Goal: Find specific page/section: Find specific page/section

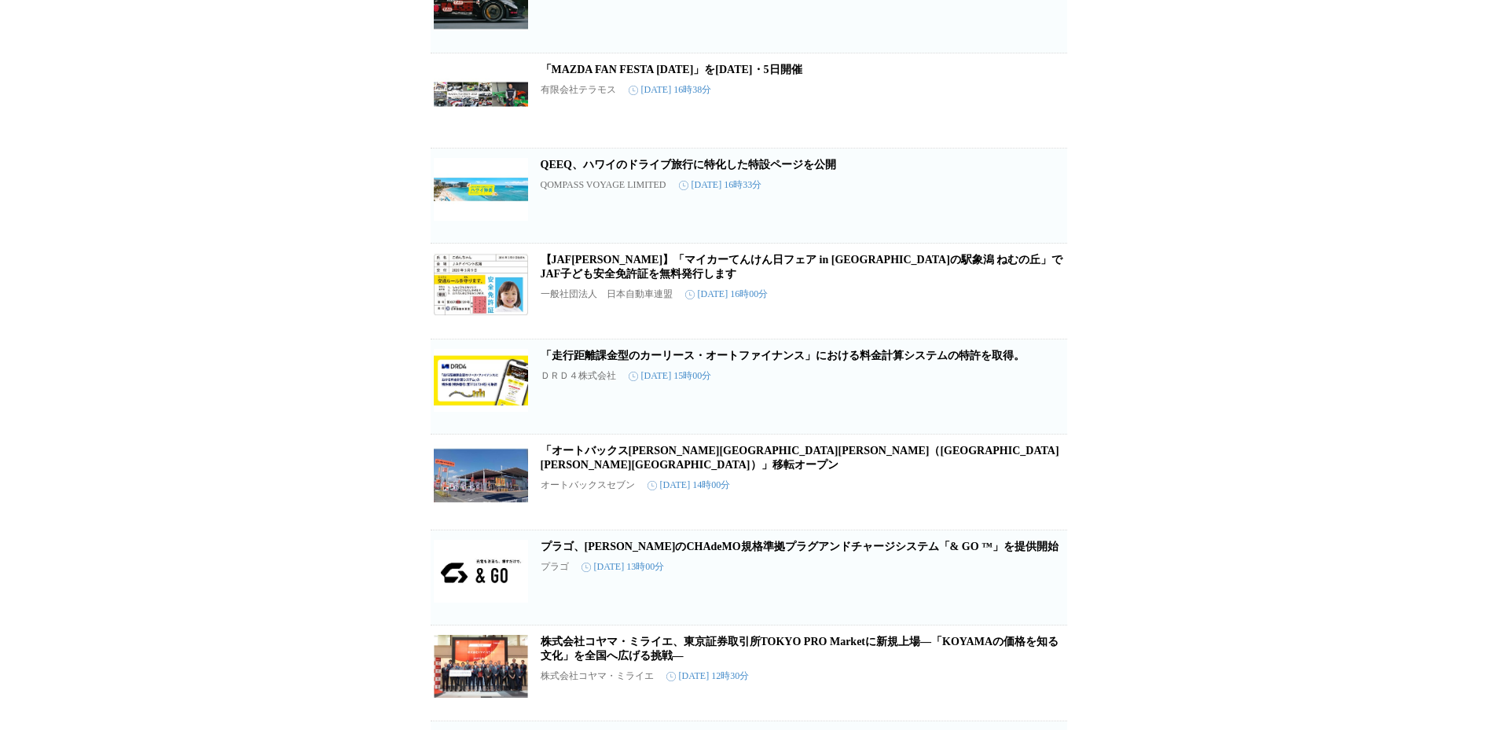
scroll to position [3692, 0]
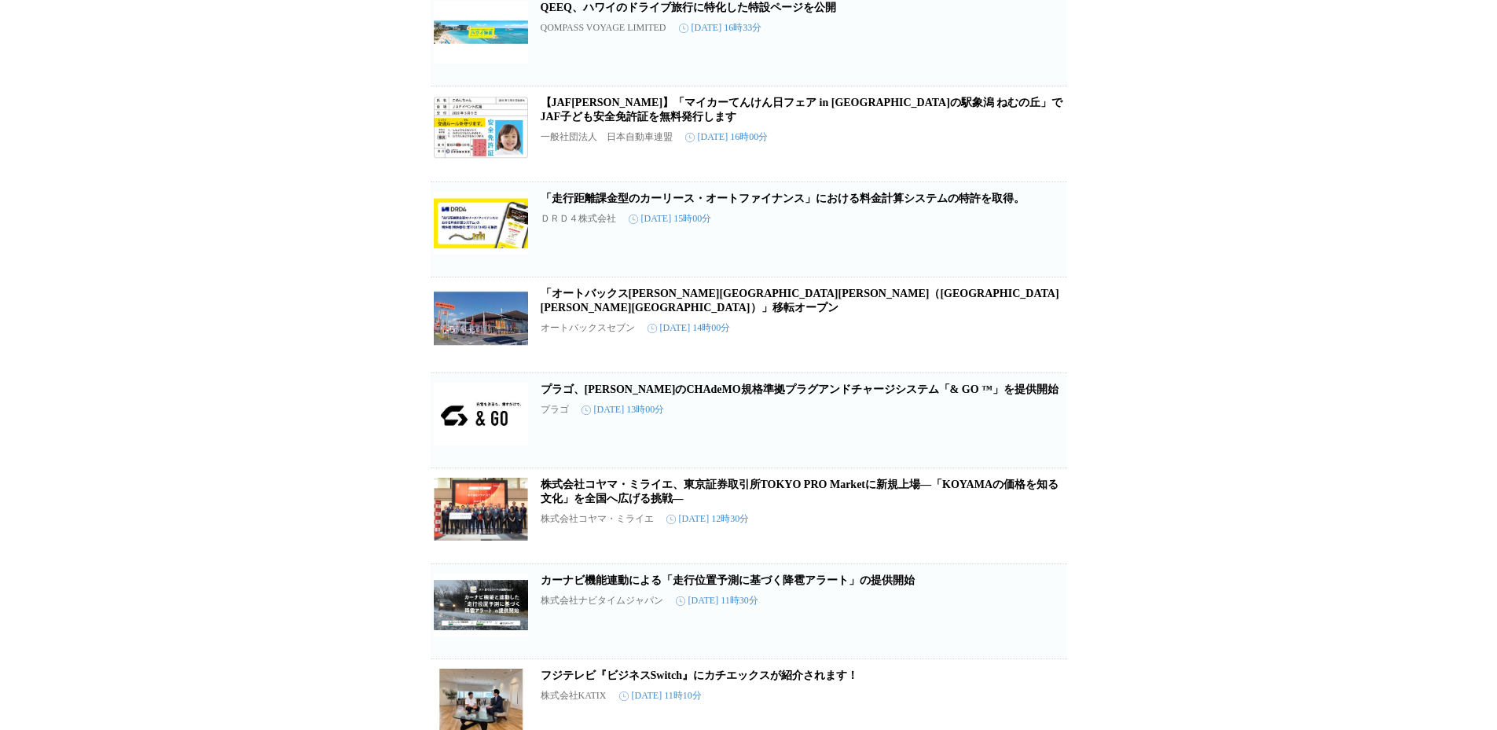
drag, startPoint x: 577, startPoint y: 0, endPoint x: 248, endPoint y: 75, distance: 337.5
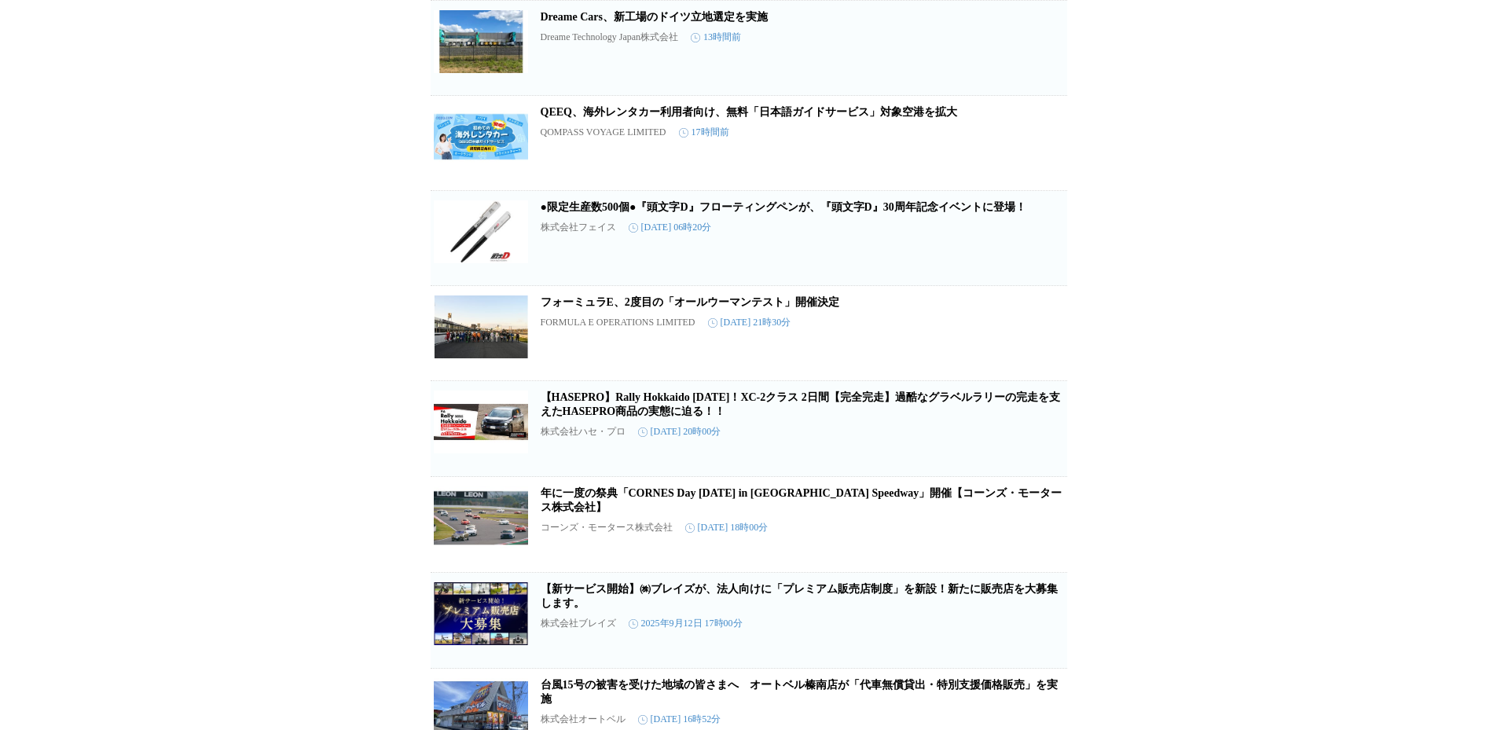
scroll to position [0, 0]
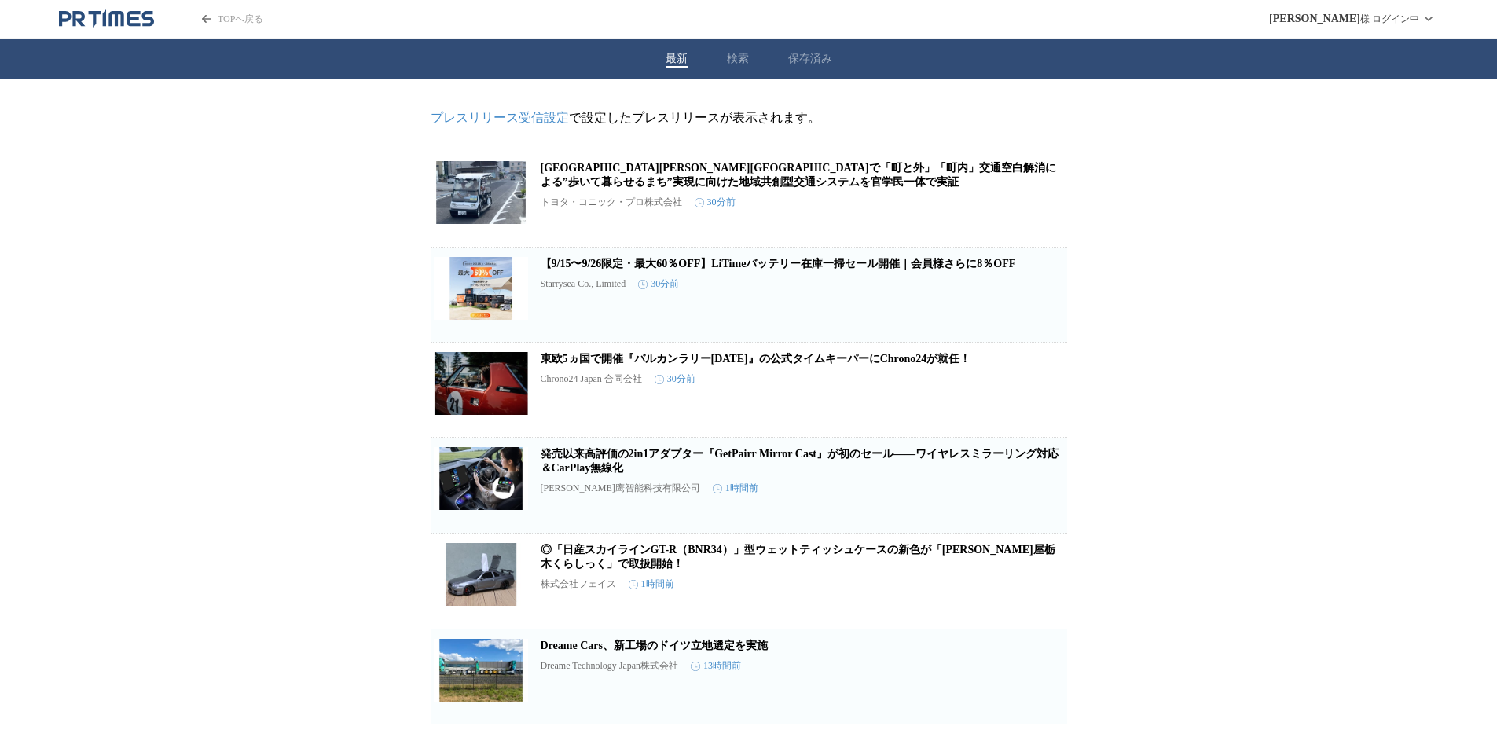
drag, startPoint x: 804, startPoint y: 14, endPoint x: 1291, endPoint y: 423, distance: 635.7
drag, startPoint x: 1317, startPoint y: 8, endPoint x: 1368, endPoint y: 478, distance: 473.4
